Goal: Information Seeking & Learning: Check status

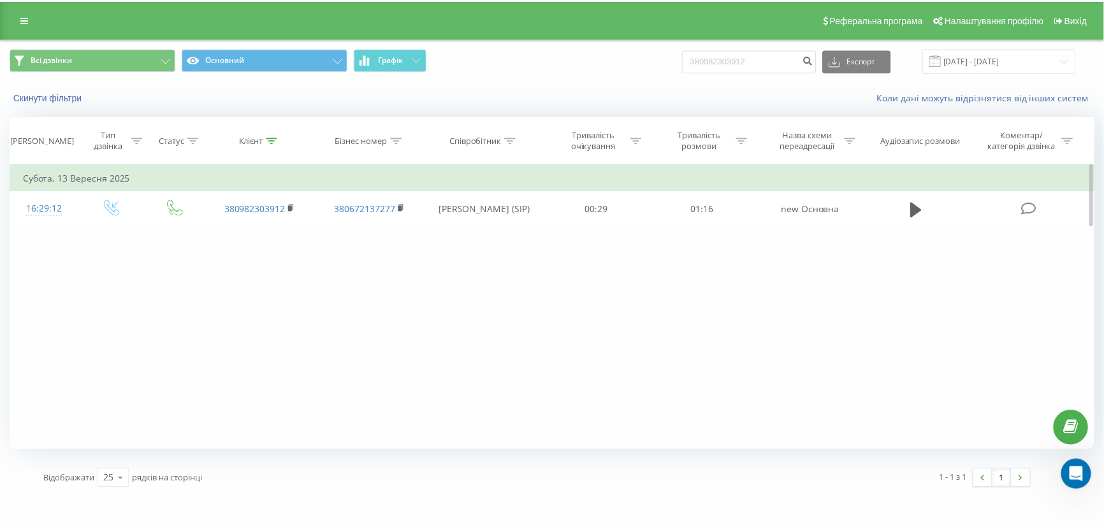
scroll to position [909, 0]
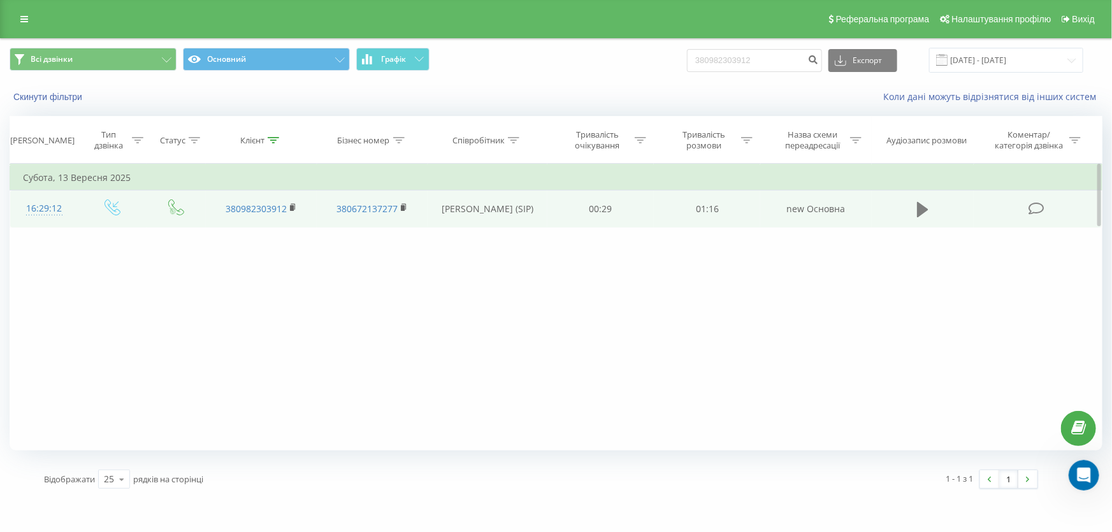
click at [914, 206] on button at bounding box center [922, 209] width 19 height 19
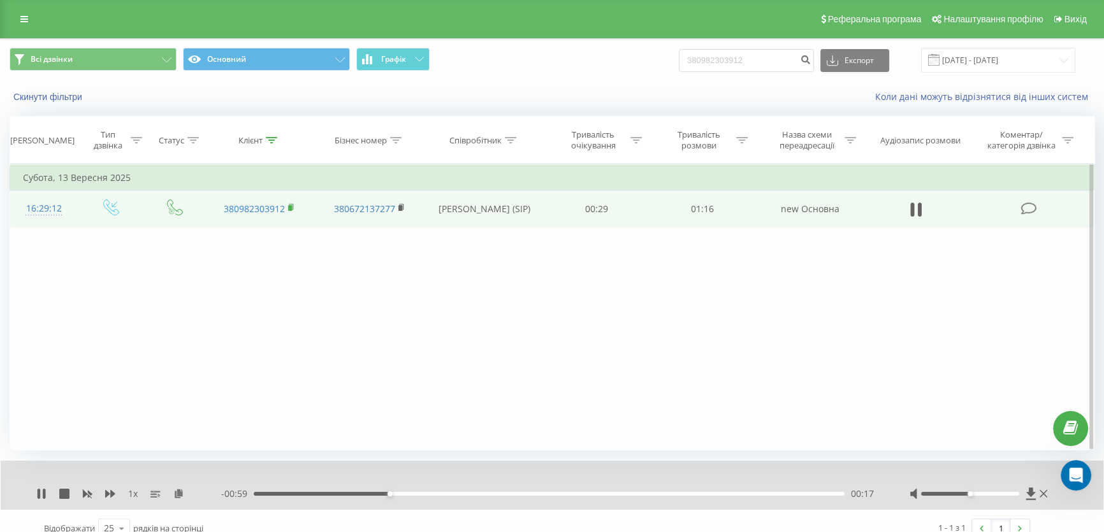
click at [292, 204] on icon at bounding box center [291, 207] width 7 height 9
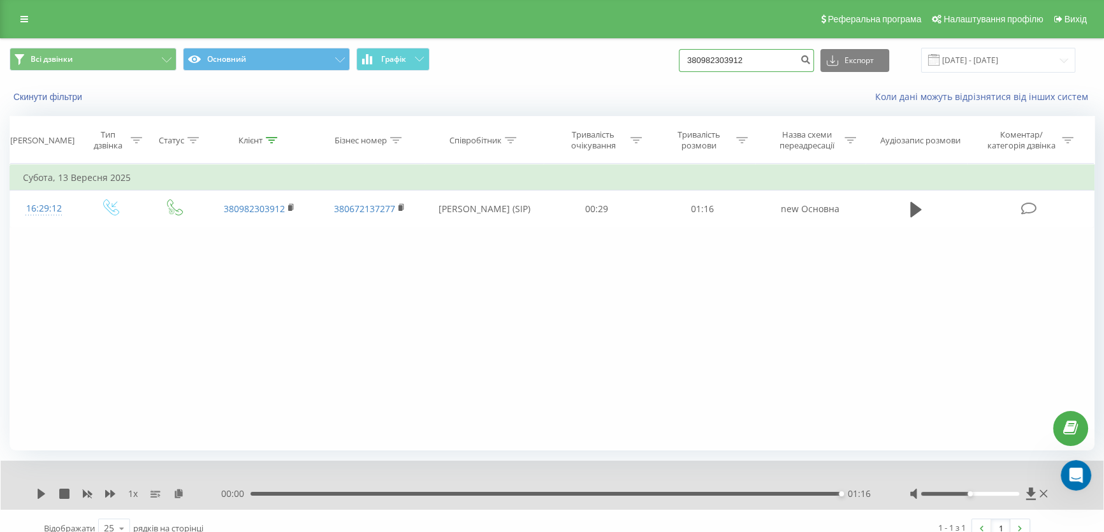
drag, startPoint x: 768, startPoint y: 62, endPoint x: 493, endPoint y: 63, distance: 275.3
click at [492, 63] on div "Всі дзвінки Основний Графік 380982303912 Експорт .csv .xls .xlsx [DATE] - [DATE]" at bounding box center [552, 60] width 1084 height 25
click at [760, 63] on input at bounding box center [746, 60] width 135 height 23
click at [756, 65] on input at bounding box center [746, 60] width 135 height 23
type input "0974559186"
